Goal: Task Accomplishment & Management: Use online tool/utility

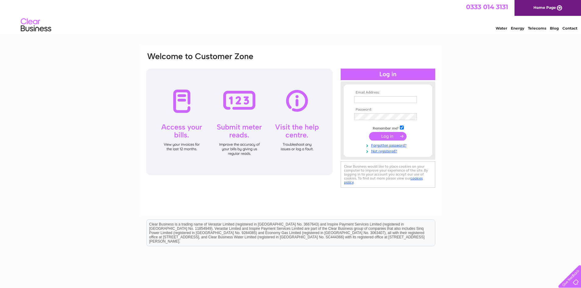
click at [387, 100] on input "text" at bounding box center [385, 99] width 63 height 7
type input "accounts@xsaviation.com"
click at [388, 137] on input "submit" at bounding box center [387, 136] width 37 height 9
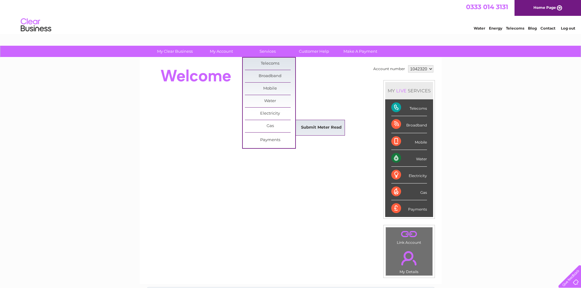
click at [318, 126] on link "Submit Meter Read" at bounding box center [321, 128] width 50 height 12
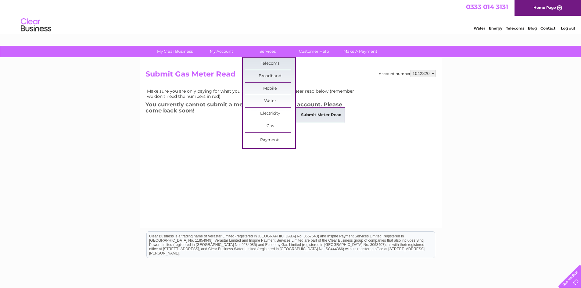
click at [324, 115] on link "Submit Meter Read" at bounding box center [321, 115] width 50 height 12
